Goal: Task Accomplishment & Management: Manage account settings

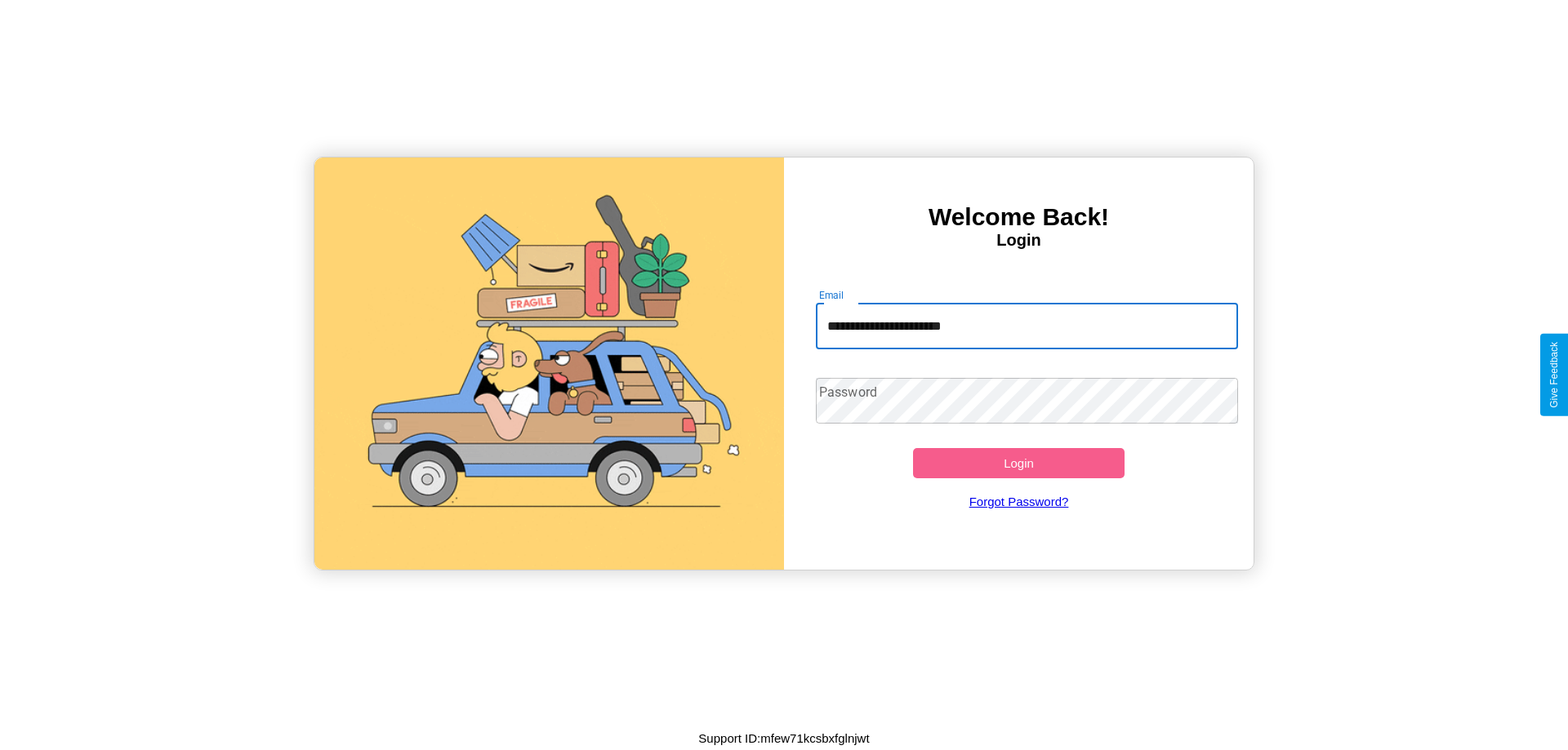
type input "**********"
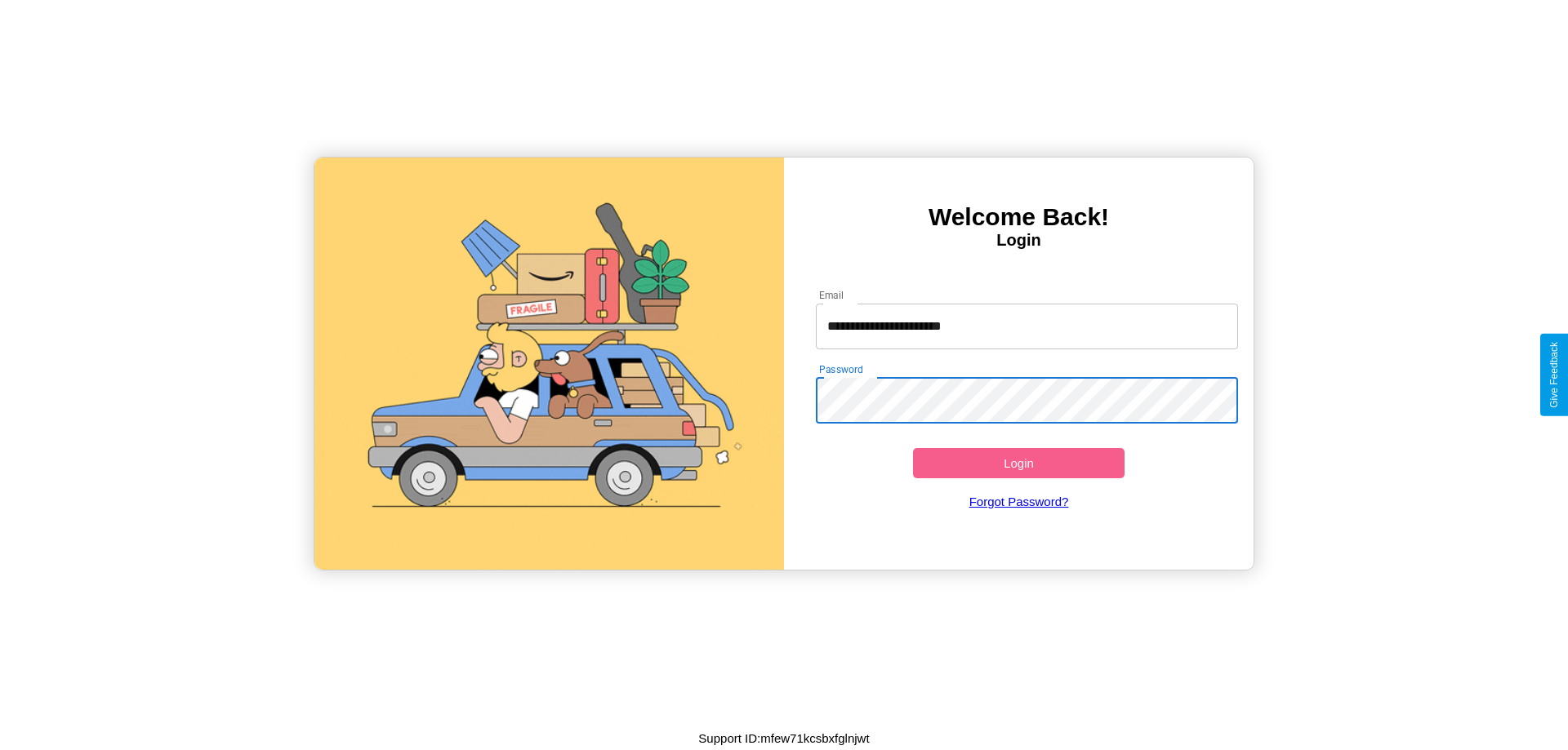
click at [1019, 463] on button "Login" at bounding box center [1019, 463] width 212 height 30
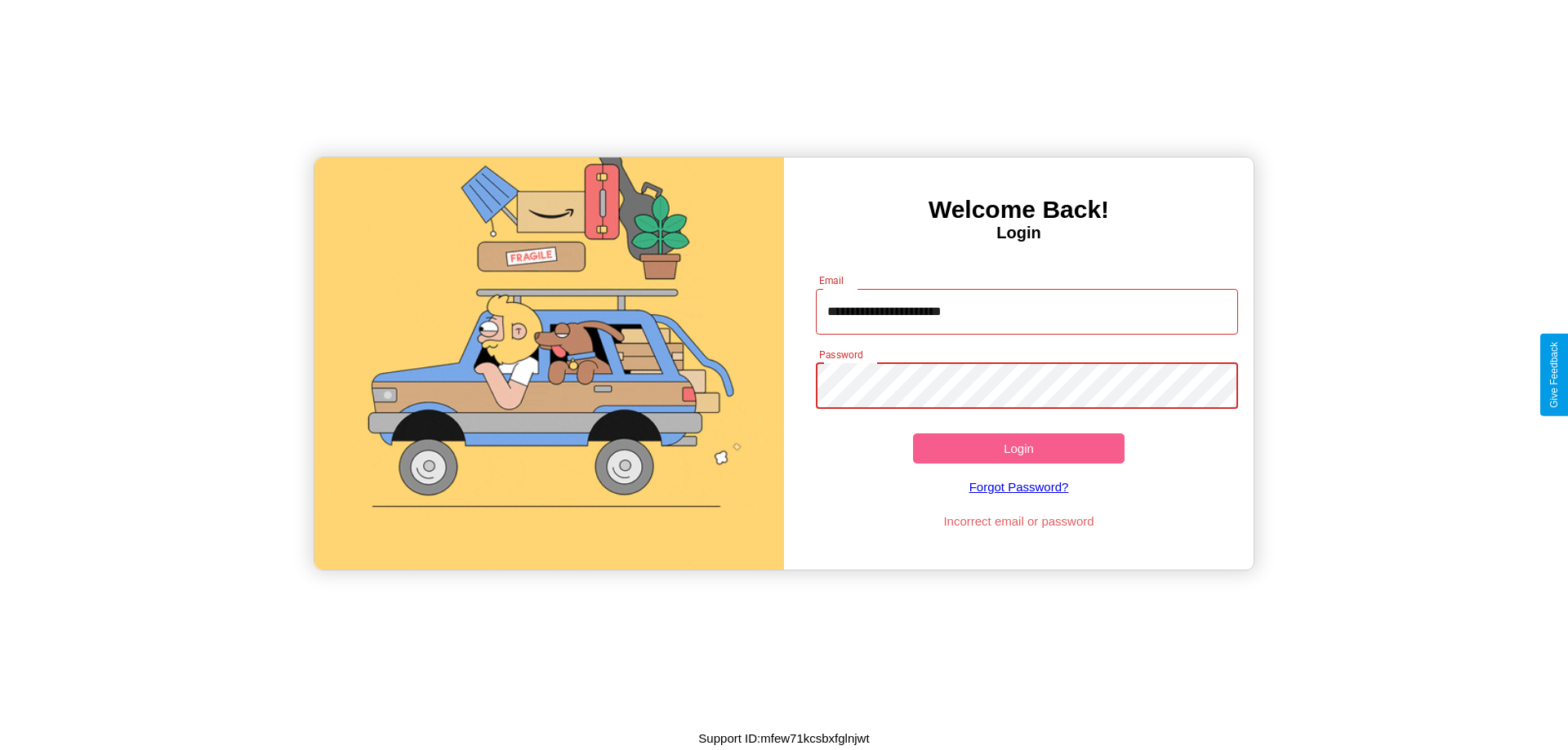
click at [1019, 448] on button "Login" at bounding box center [1019, 448] width 212 height 30
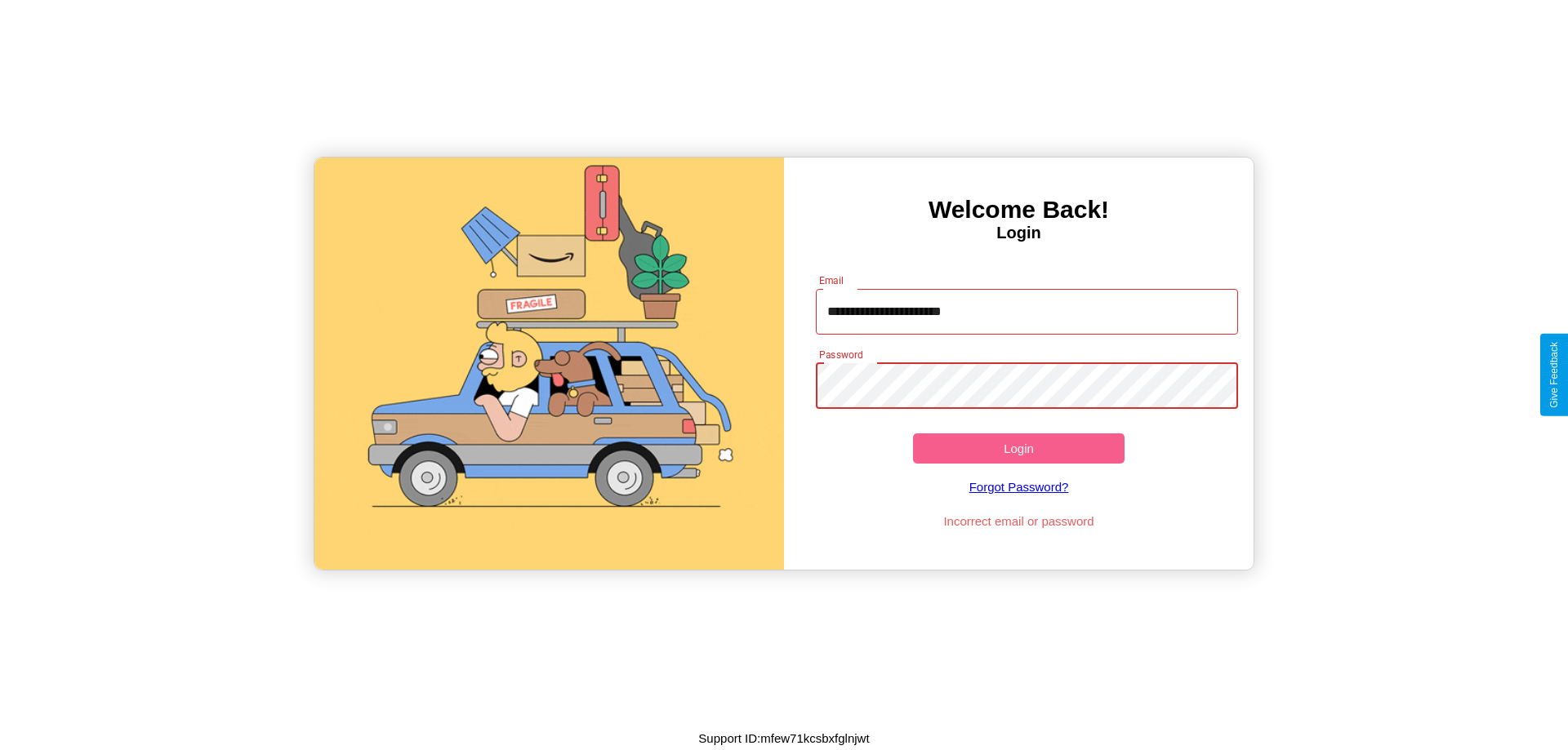
click at [1019, 448] on button "Login" at bounding box center [1019, 448] width 212 height 30
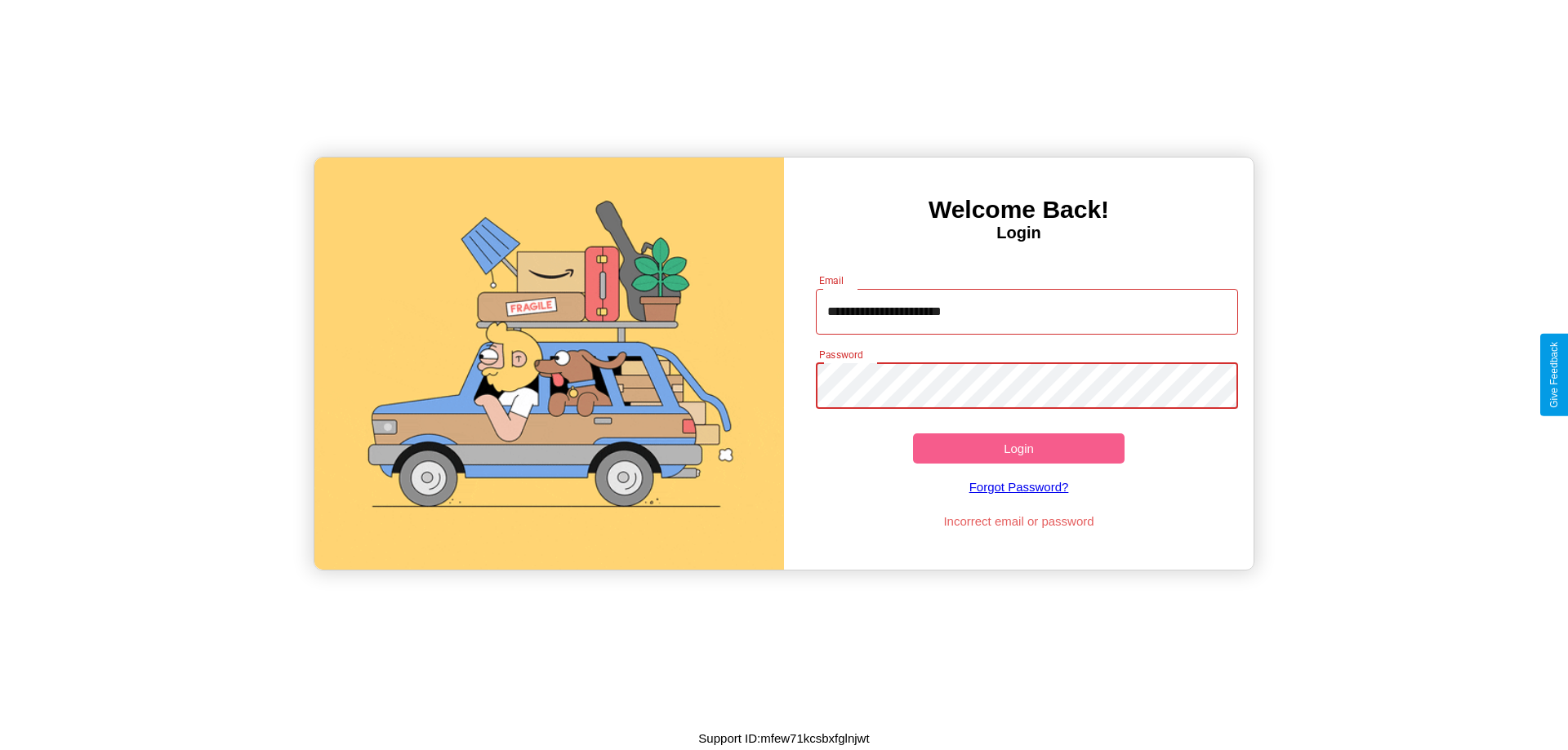
click at [1019, 448] on button "Login" at bounding box center [1019, 448] width 212 height 30
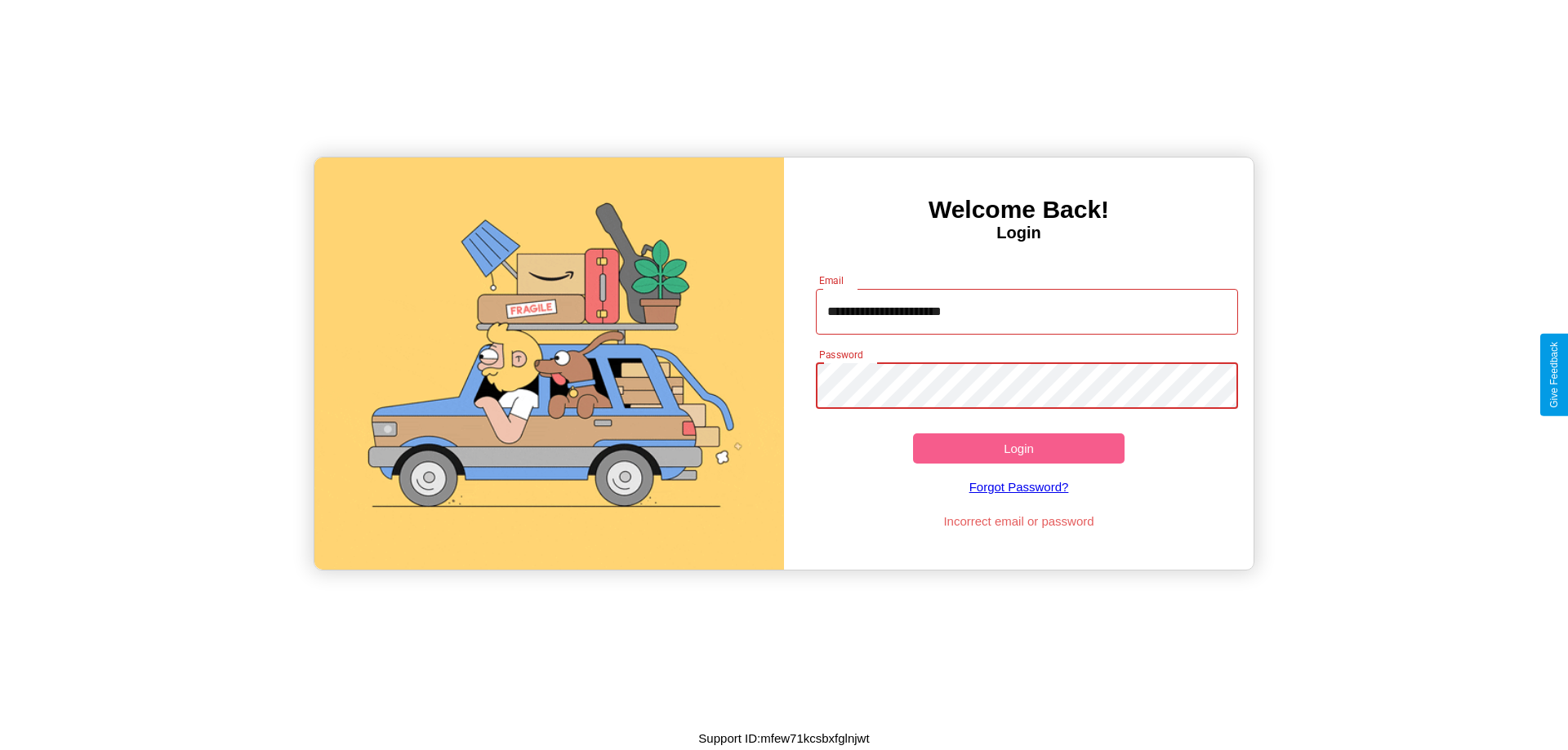
click at [1019, 448] on button "Login" at bounding box center [1019, 448] width 212 height 30
